Goal: Book appointment/travel/reservation

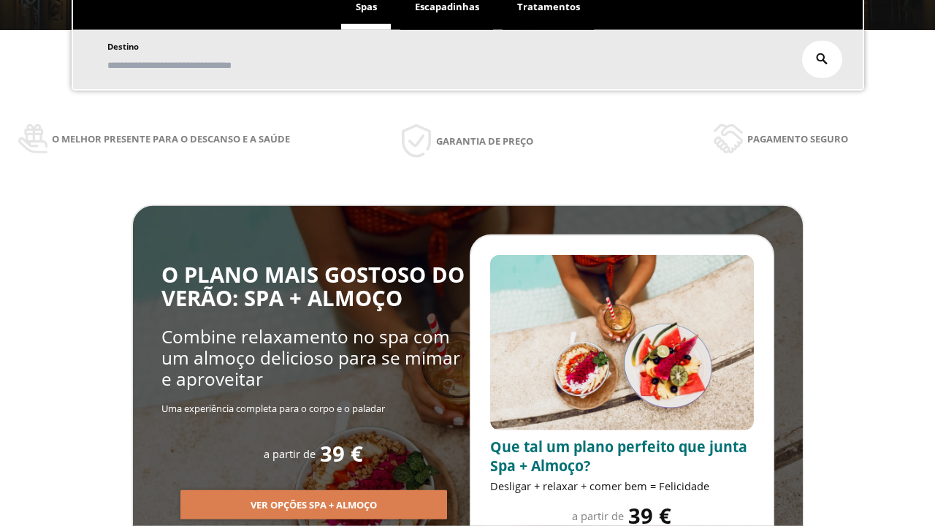
click at [447, 7] on span "Escapadinhas" at bounding box center [447, 6] width 64 height 13
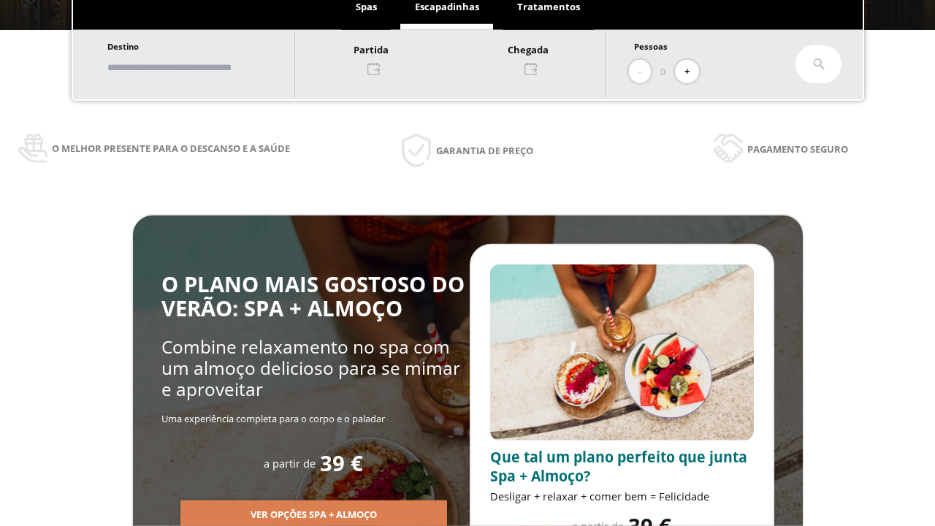
click at [206, 67] on input "text" at bounding box center [194, 68] width 182 height 26
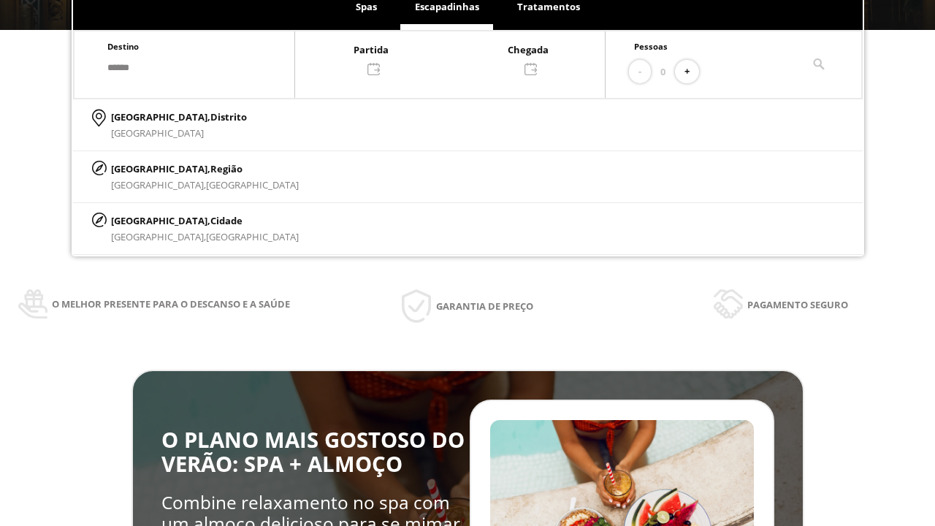
type input "******"
click at [146, 220] on p "[GEOGRAPHIC_DATA], Cidade" at bounding box center [205, 220] width 188 height 16
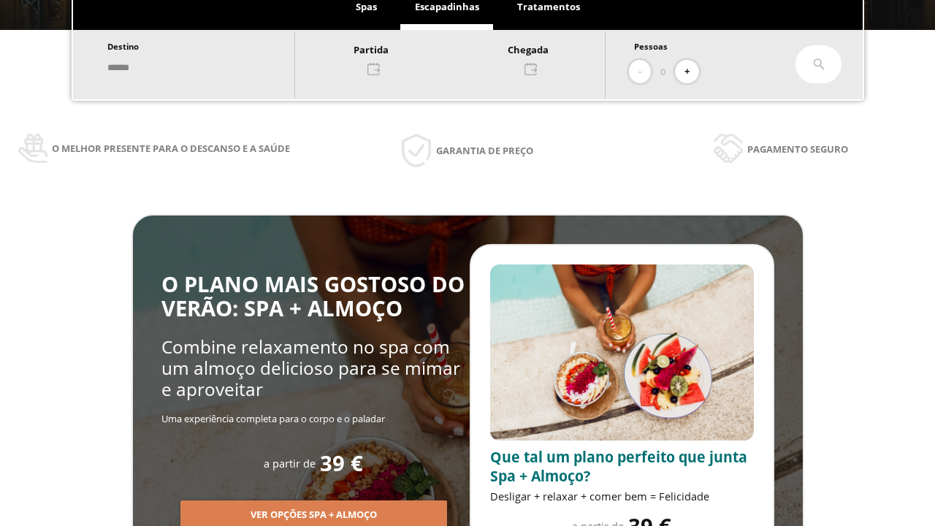
click at [464, 58] on div at bounding box center [450, 58] width 310 height 35
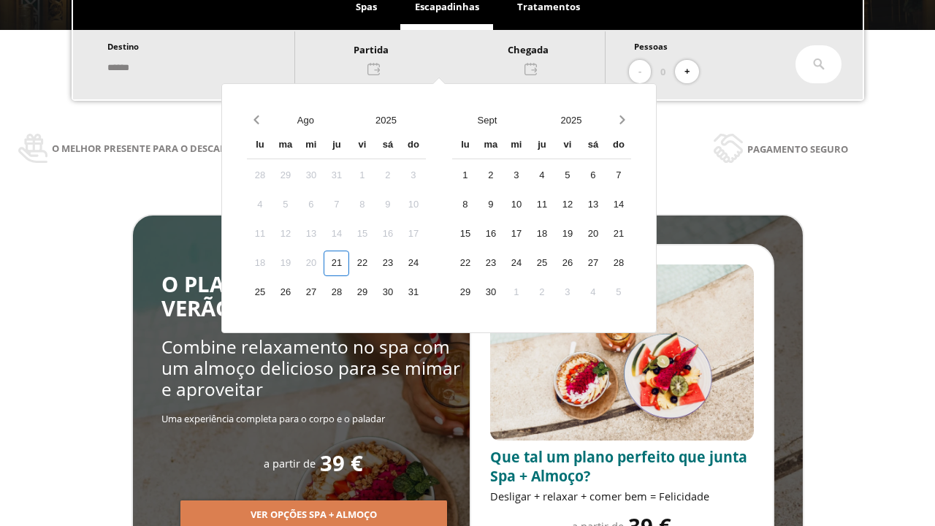
click at [400, 263] on div "23" at bounding box center [388, 263] width 26 height 26
click at [426, 263] on div "24" at bounding box center [413, 263] width 26 height 26
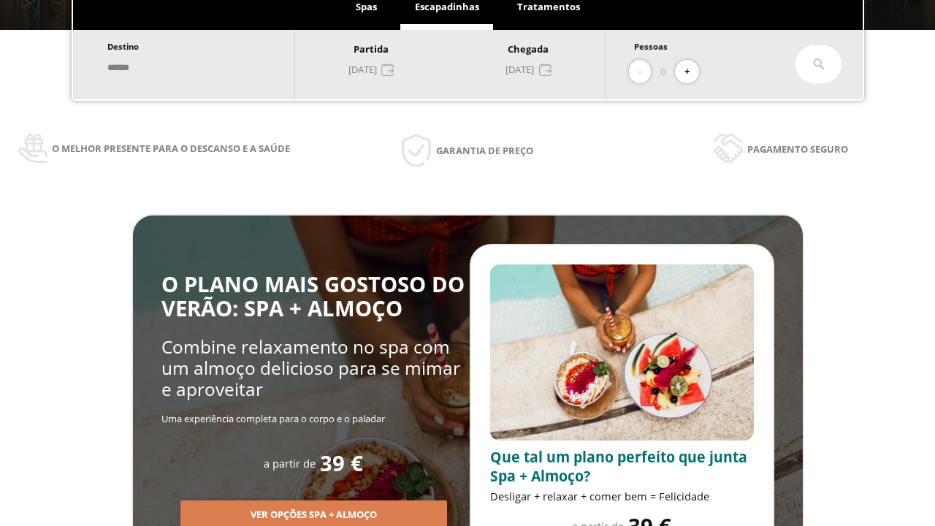
click at [691, 72] on button "+" at bounding box center [687, 72] width 24 height 24
click at [819, 64] on icon at bounding box center [819, 64] width 12 height 12
